Goal: Task Accomplishment & Management: Complete application form

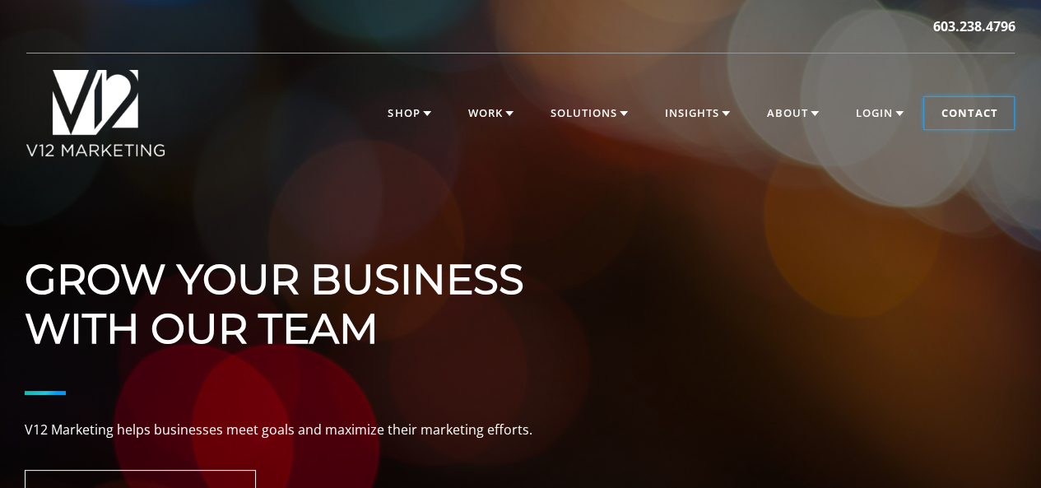
click at [991, 111] on link "Contact" at bounding box center [969, 113] width 90 height 33
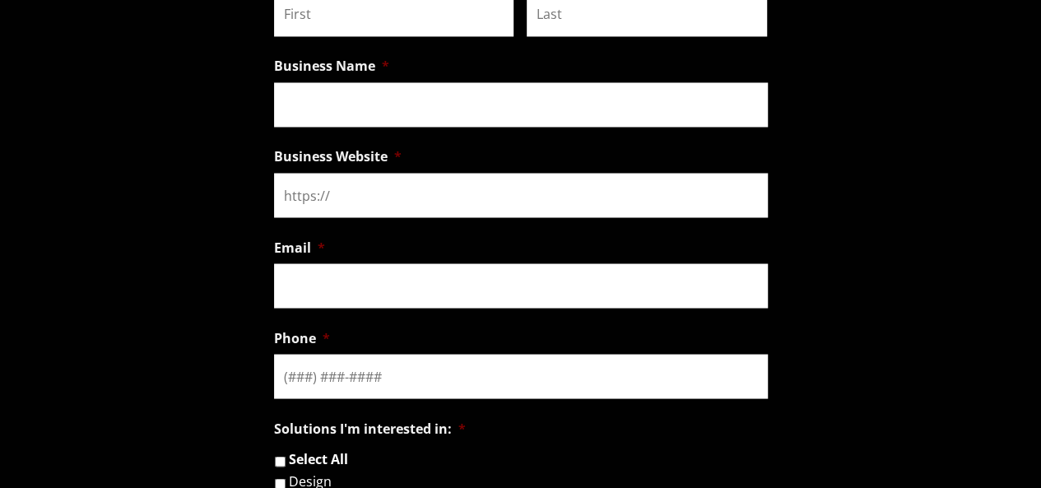
scroll to position [1239, 0]
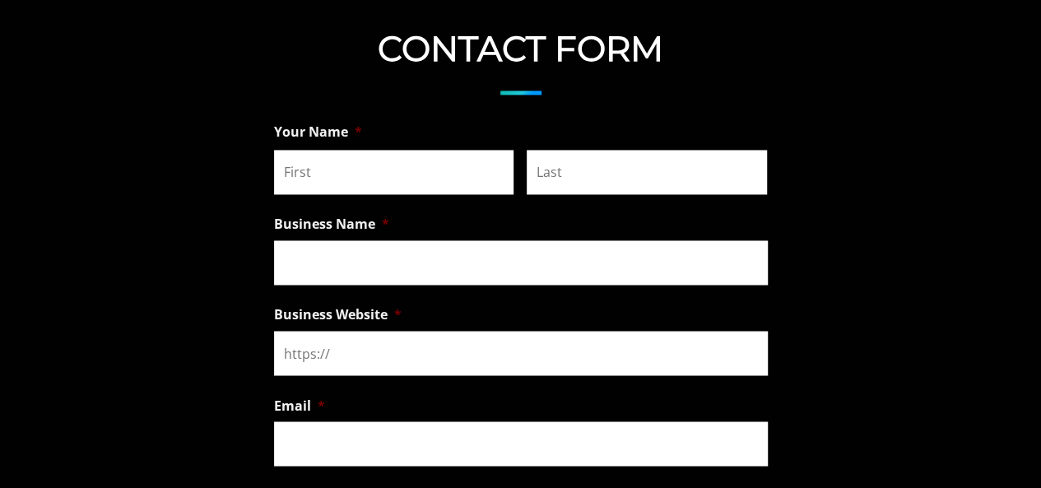
click at [357, 160] on input "First" at bounding box center [394, 172] width 240 height 44
type input "[PERSON_NAME]"
type input "Brown"
type input "Digital Comets [URL][DOMAIN_NAME]"
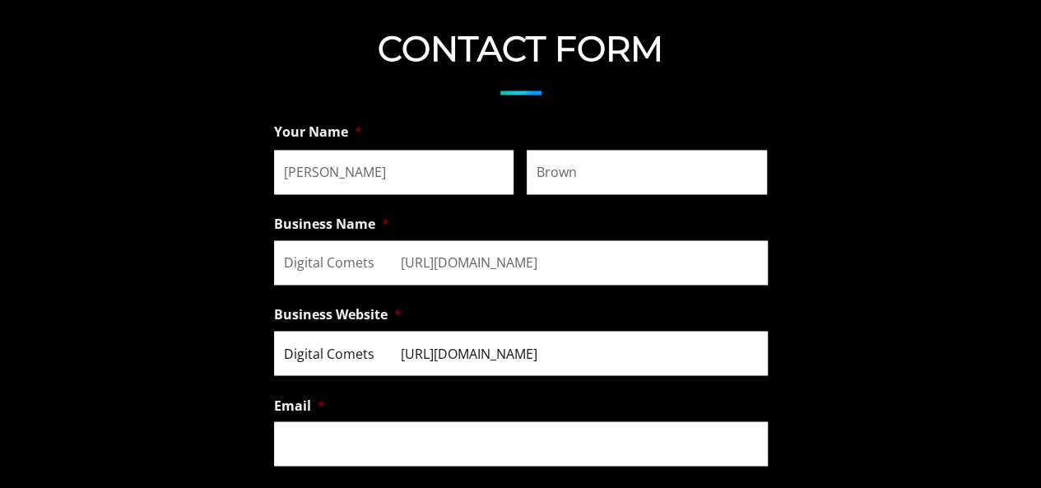
type input "[PERSON_NAME][EMAIL_ADDRESS][DOMAIN_NAME]"
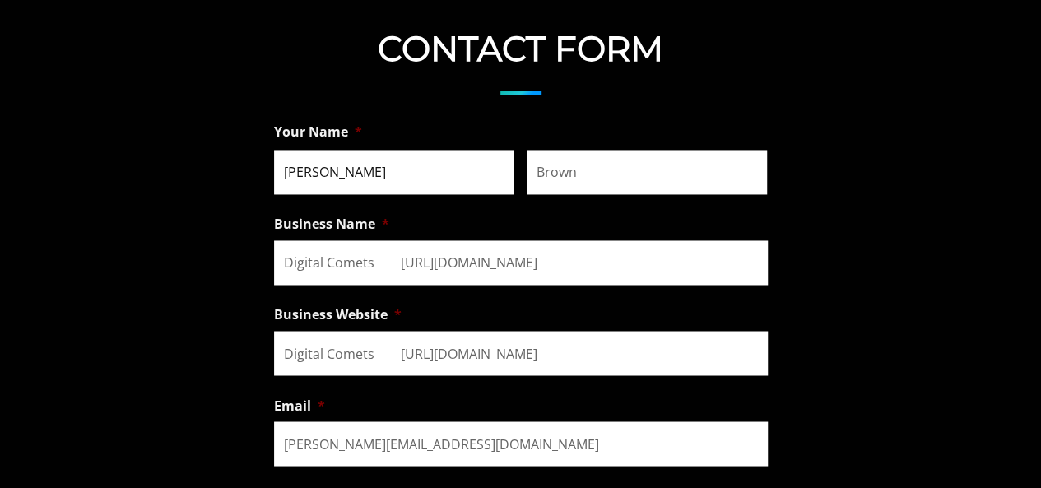
type input "[PHONE_NUMBER]"
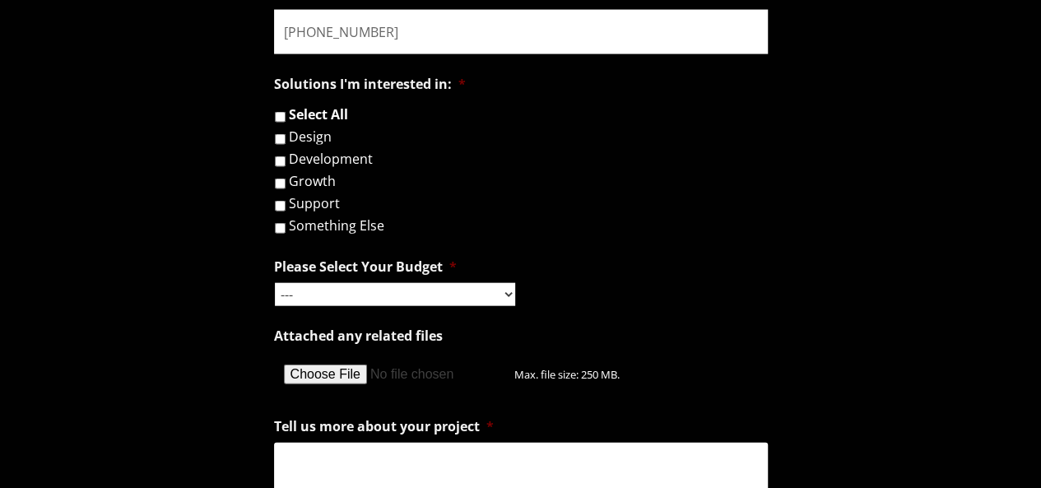
scroll to position [1744, 0]
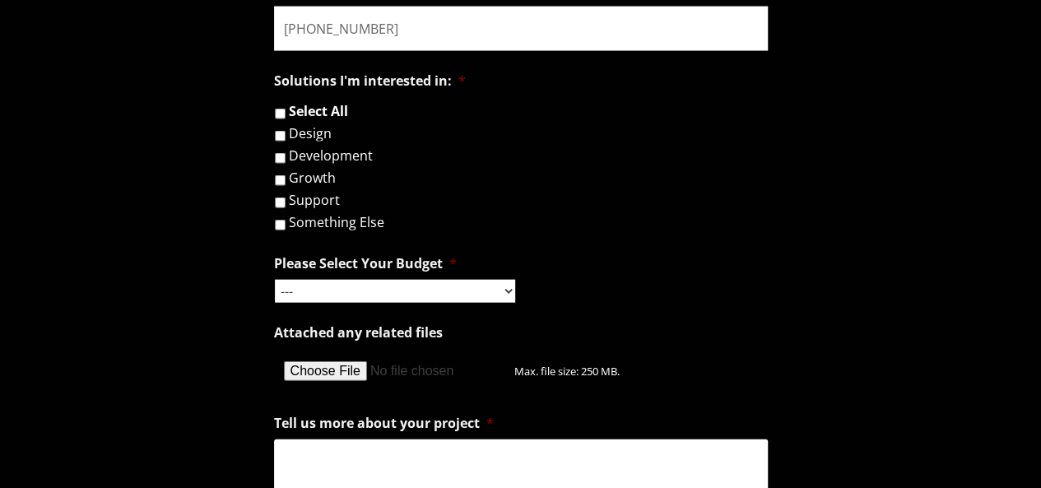
click at [320, 156] on label "Development" at bounding box center [331, 155] width 84 height 13
click at [285, 156] on input "Development" at bounding box center [280, 158] width 11 height 11
checkbox input "true"
click at [342, 291] on select "--- Hourly Support: $100 / Hour Less than $1,000 $1,000 - $5,000 $5,000 - $20,0…" at bounding box center [395, 291] width 240 height 23
select select "$20,000 - $100,000"
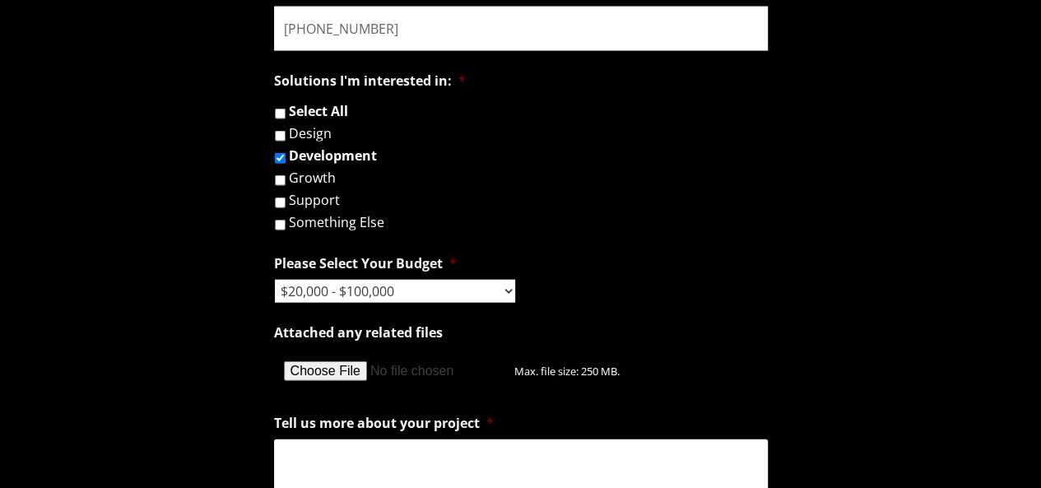
click at [275, 282] on select "--- Hourly Support: $100 / Hour Less than $1,000 $1,000 - $5,000 $5,000 - $20,0…" at bounding box center [395, 291] width 240 height 23
paste textarea "Cost for a 5-10 page website? Details what’s in the package"
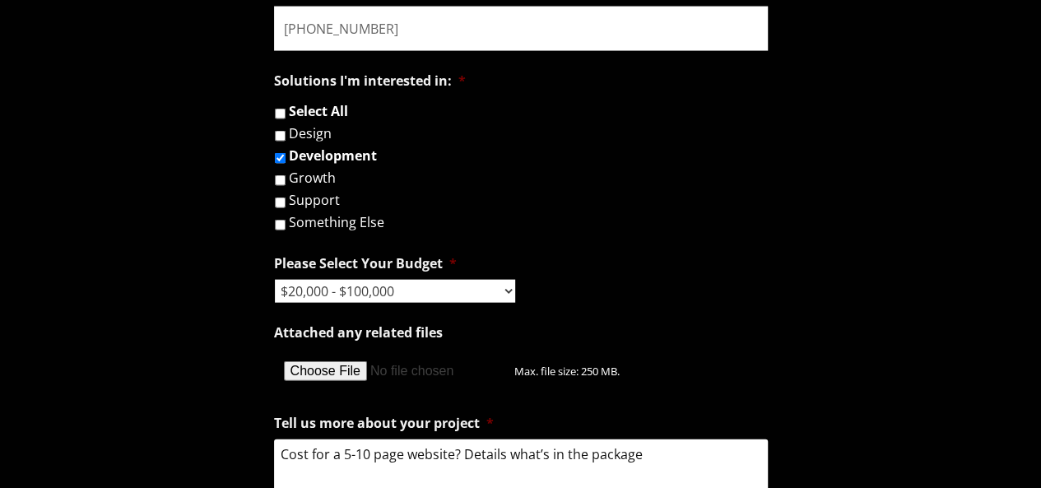
scroll to position [1994, 0]
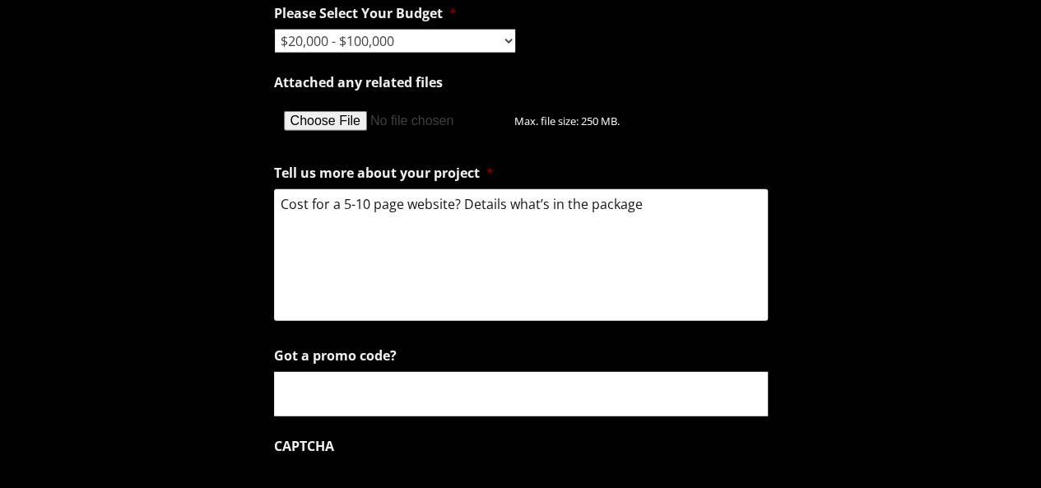
type textarea "Cost for a 5-10 page website? Details what’s in the package"
click at [540, 396] on input "Got a promo code?" at bounding box center [521, 394] width 494 height 44
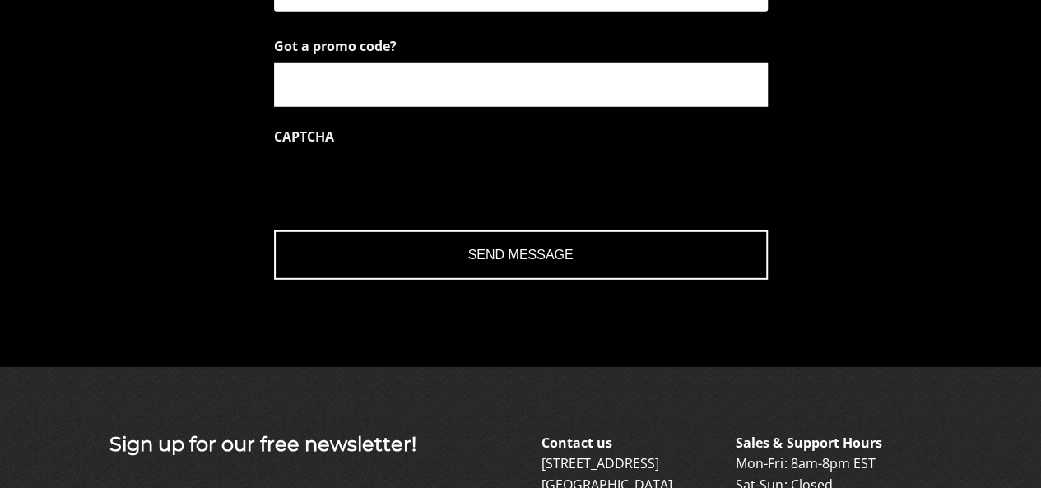
scroll to position [2308, 0]
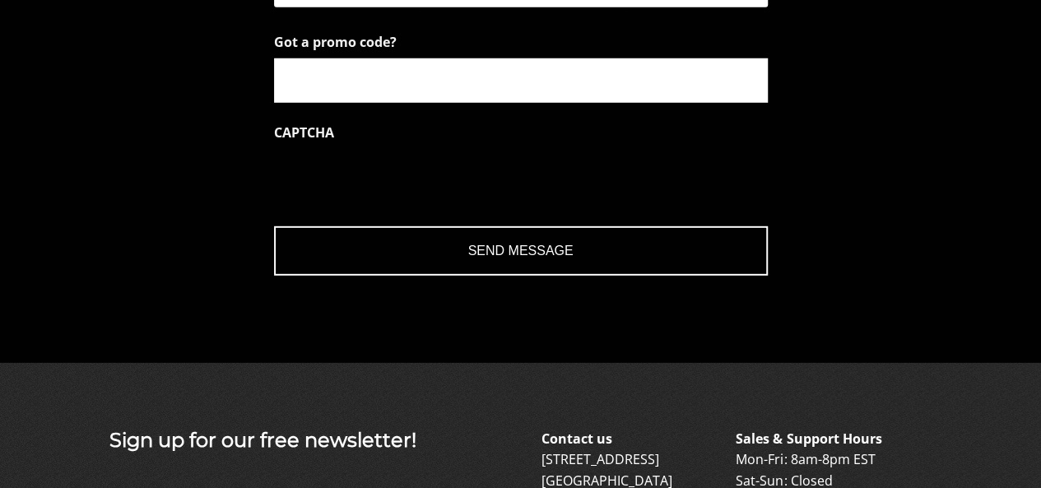
click at [518, 258] on input "Send Message" at bounding box center [521, 250] width 494 height 49
